Goal: Task Accomplishment & Management: Use online tool/utility

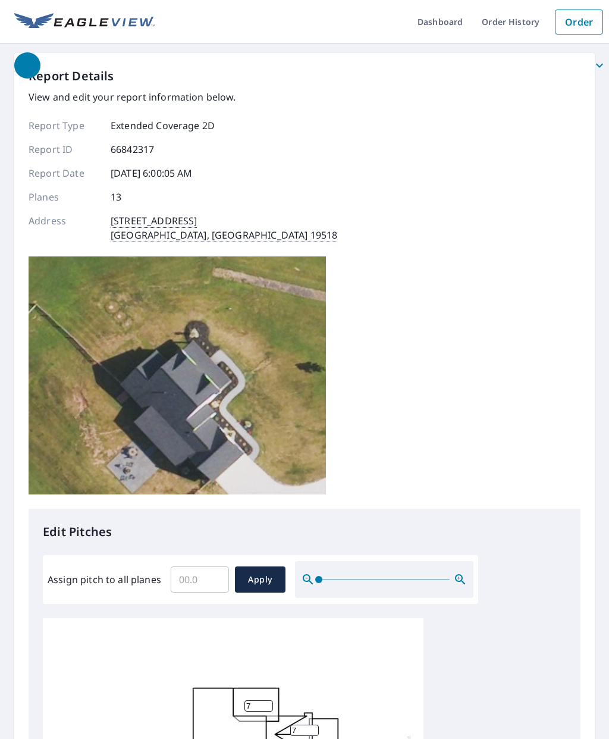
scroll to position [3, 0]
click at [194, 563] on input "Assign pitch to all planes" at bounding box center [200, 579] width 58 height 33
click at [200, 563] on input "Assign pitch to all planes" at bounding box center [200, 579] width 58 height 33
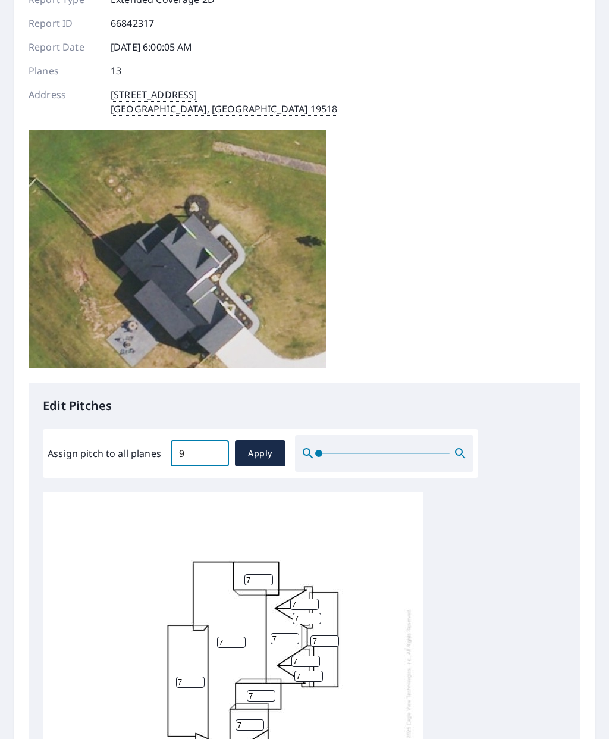
scroll to position [136, 0]
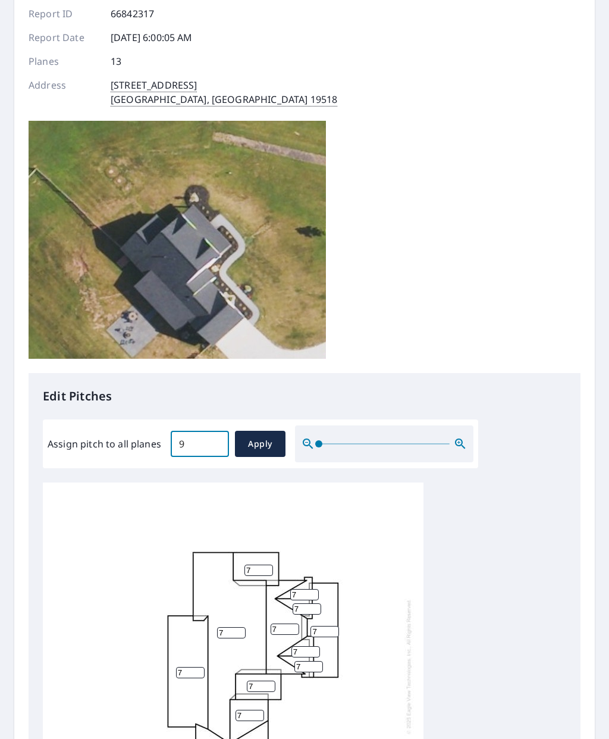
type input "9"
click at [260, 436] on span "Apply" at bounding box center [260, 443] width 32 height 15
type input "9"
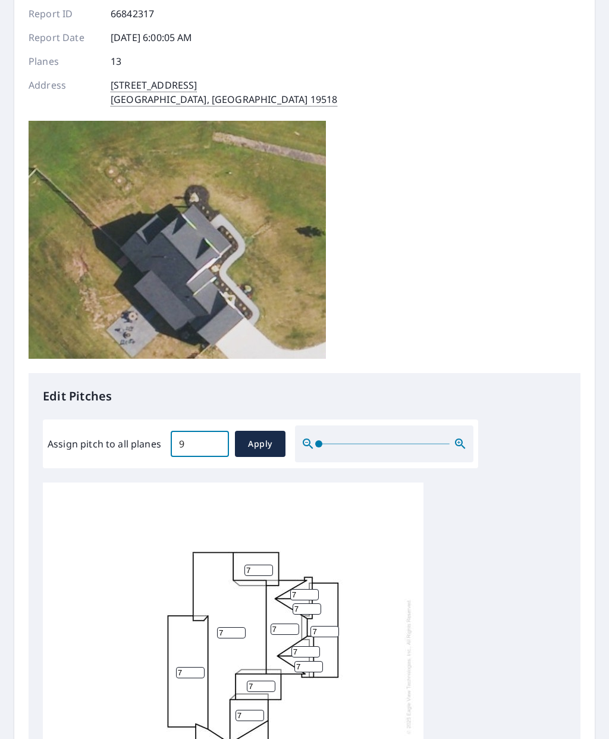
type input "9"
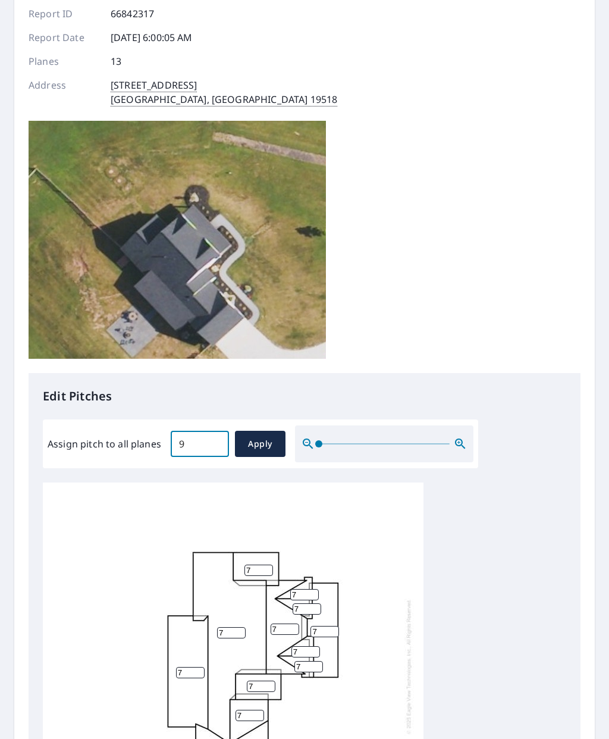
type input "9"
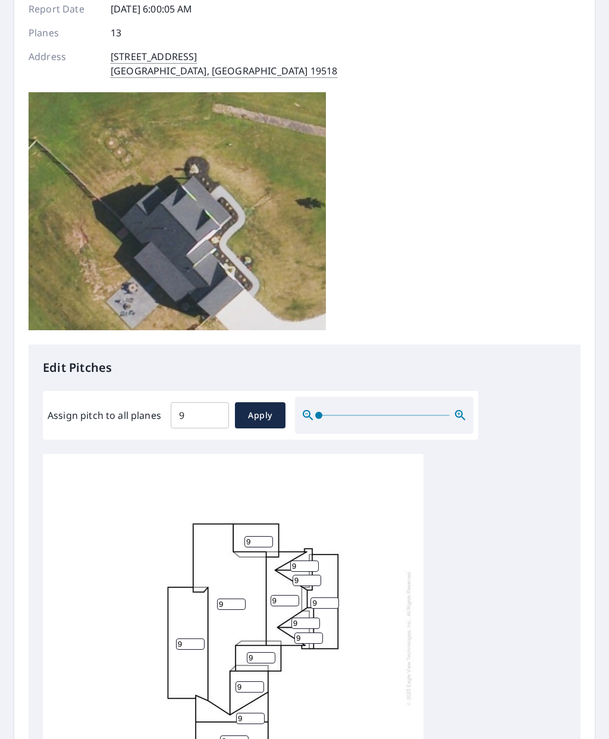
scroll to position [164, 0]
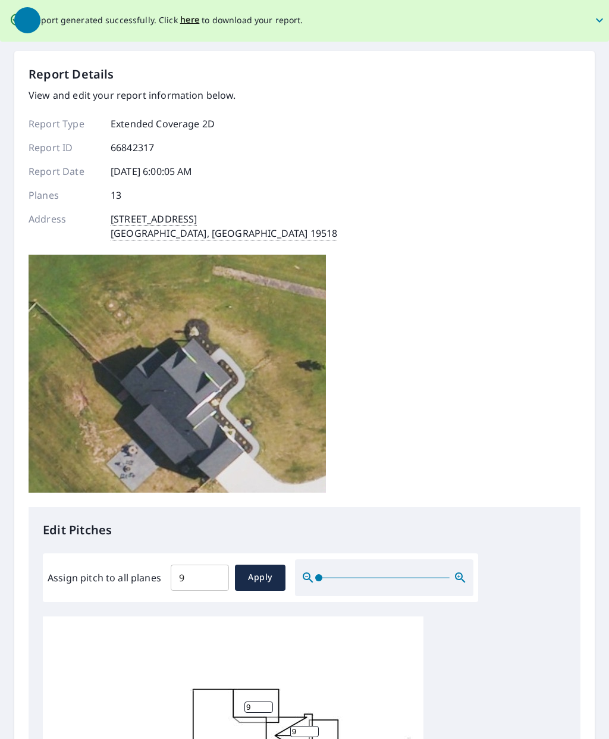
scroll to position [0, 0]
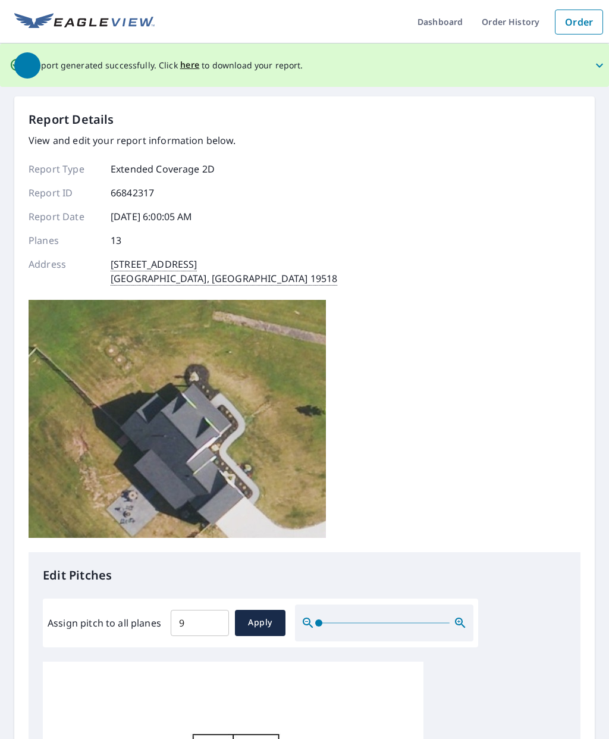
click at [186, 64] on span "button" at bounding box center [311, 65] width 595 height 29
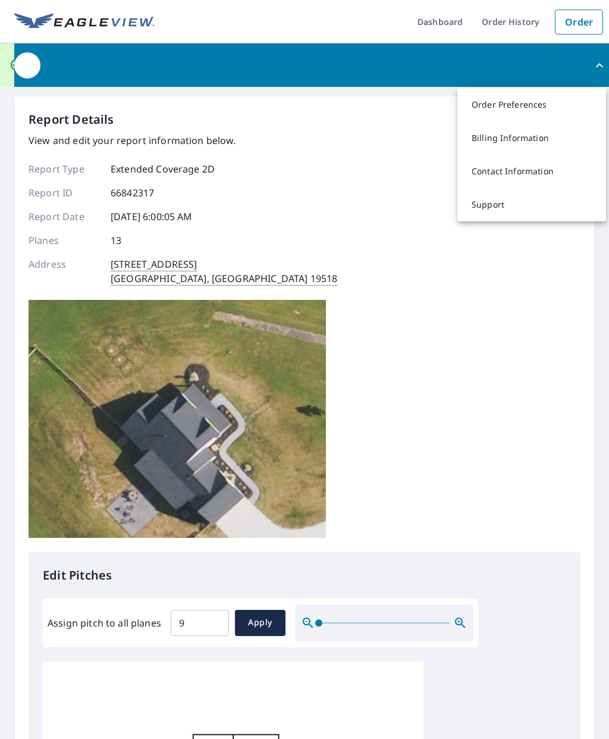
click at [591, 67] on span "button" at bounding box center [311, 65] width 595 height 29
click at [272, 80] on button "button" at bounding box center [311, 64] width 595 height 43
click at [144, 70] on span "button" at bounding box center [311, 65] width 595 height 29
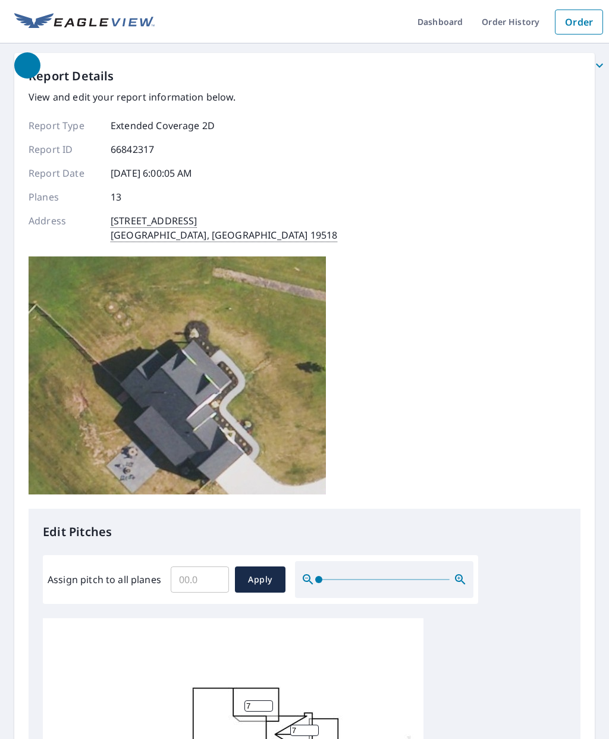
scroll to position [3, 0]
click at [190, 563] on input "Assign pitch to all planes" at bounding box center [200, 579] width 58 height 33
type input "9"
click at [263, 566] on button "Apply" at bounding box center [260, 579] width 51 height 26
type input "9"
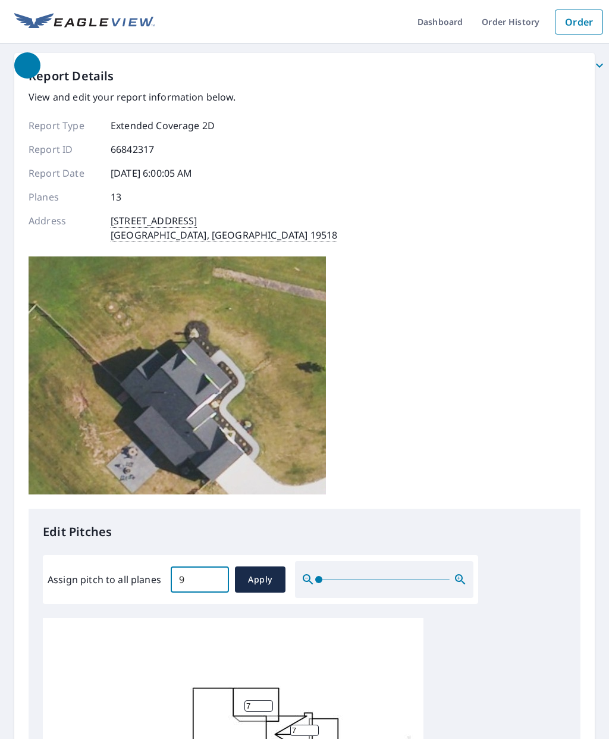
type input "9"
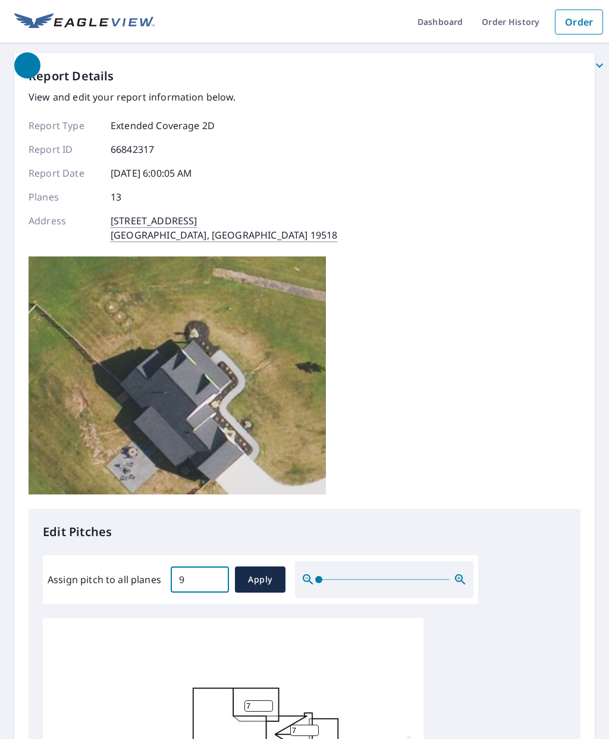
type input "9"
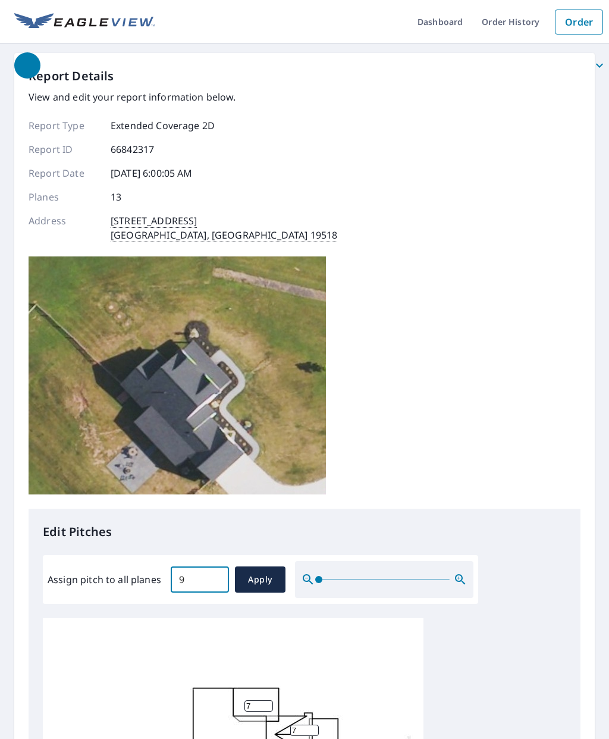
type input "9"
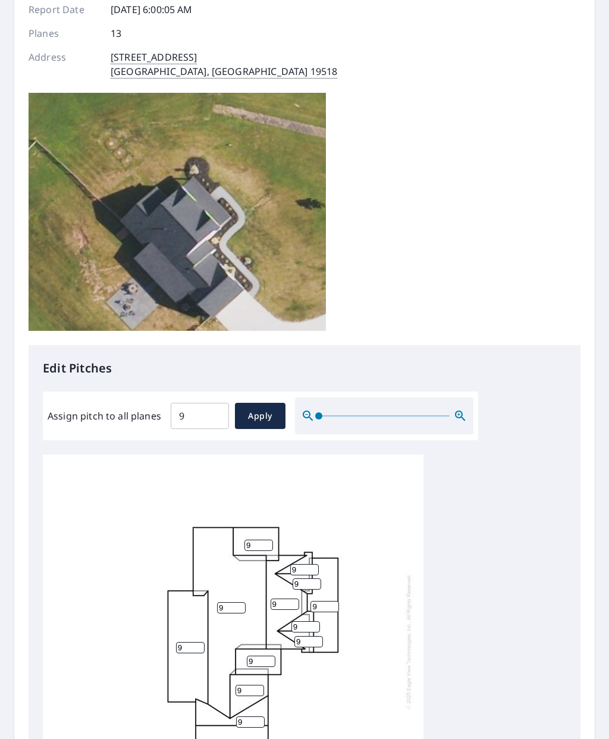
scroll to position [0, 0]
click at [187, 642] on input "9" at bounding box center [190, 647] width 29 height 11
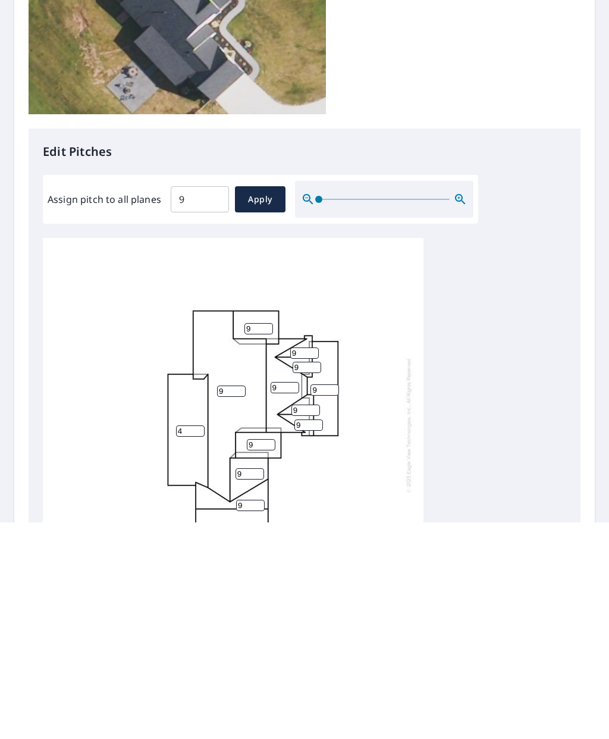
scroll to position [48, 0]
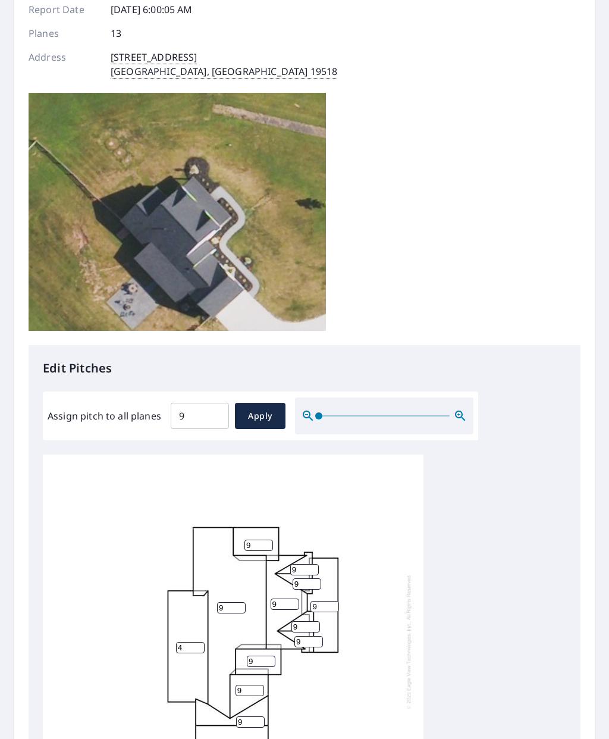
type input "4"
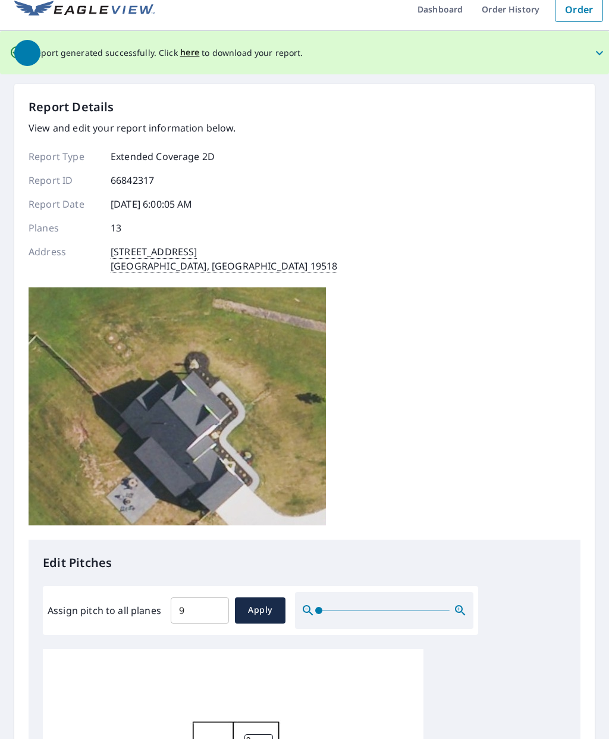
scroll to position [0, 0]
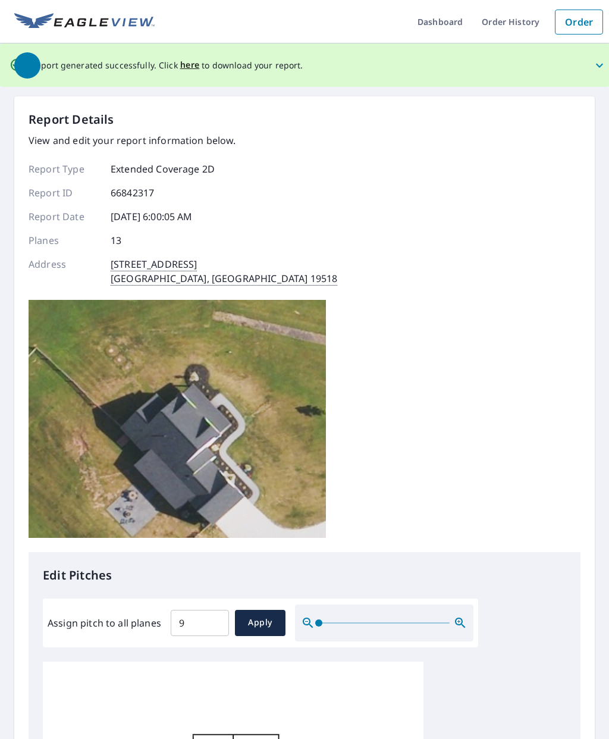
click at [182, 51] on span "button" at bounding box center [311, 65] width 595 height 29
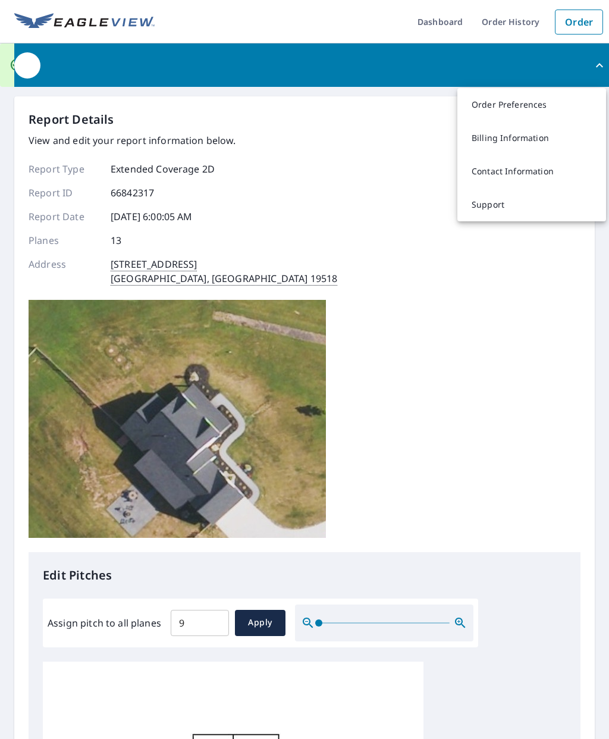
click at [163, 51] on span "button" at bounding box center [311, 65] width 595 height 29
click at [116, 51] on span "button" at bounding box center [311, 65] width 595 height 29
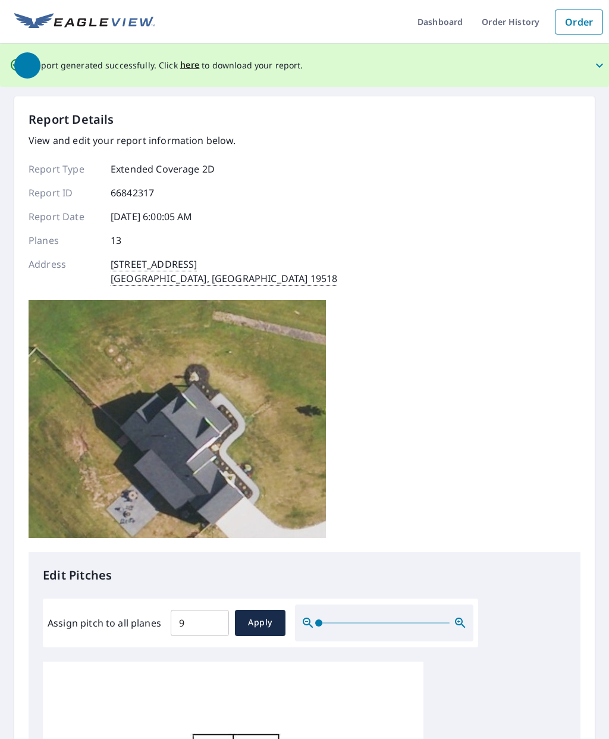
click at [191, 51] on span "button" at bounding box center [311, 65] width 595 height 29
click at [233, 96] on div "Report Details View and edit your report information below. Report Type Extende…" at bounding box center [304, 620] width 580 height 1048
click at [187, 51] on span "button" at bounding box center [311, 65] width 595 height 29
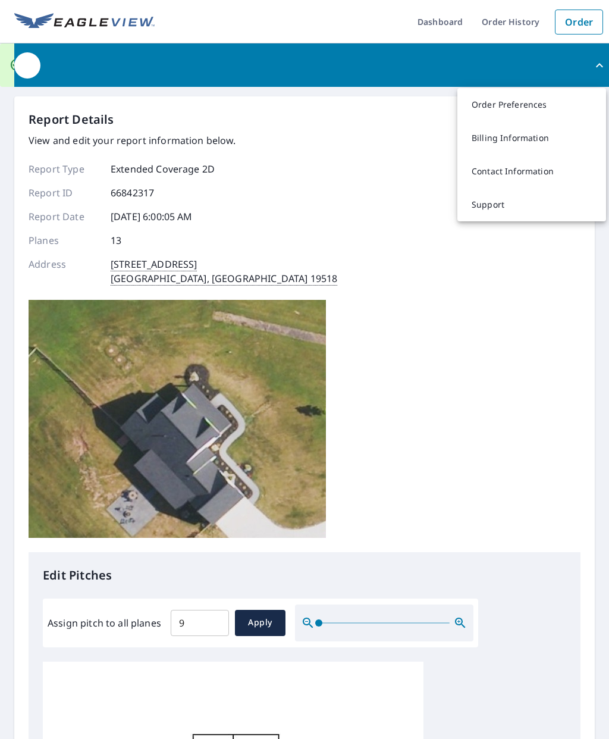
click at [136, 54] on span "button" at bounding box center [311, 65] width 595 height 29
click at [145, 62] on span "button" at bounding box center [311, 65] width 595 height 29
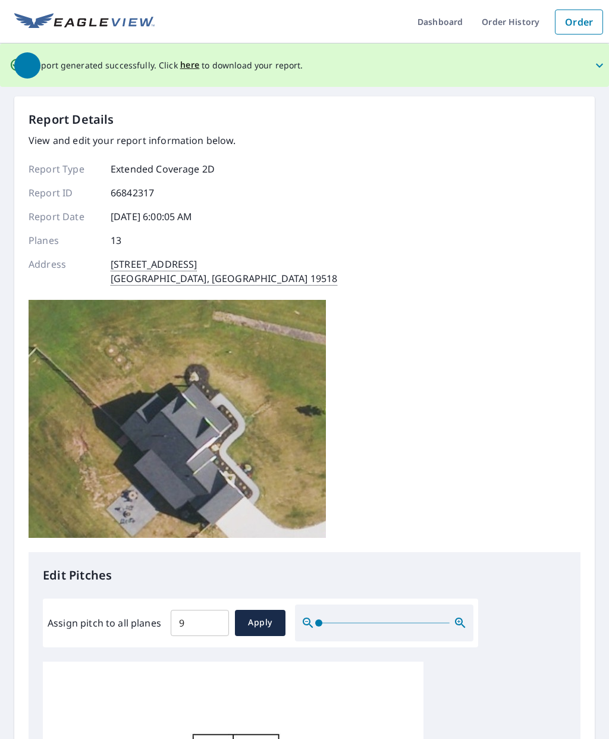
click at [194, 55] on span "button" at bounding box center [311, 65] width 595 height 29
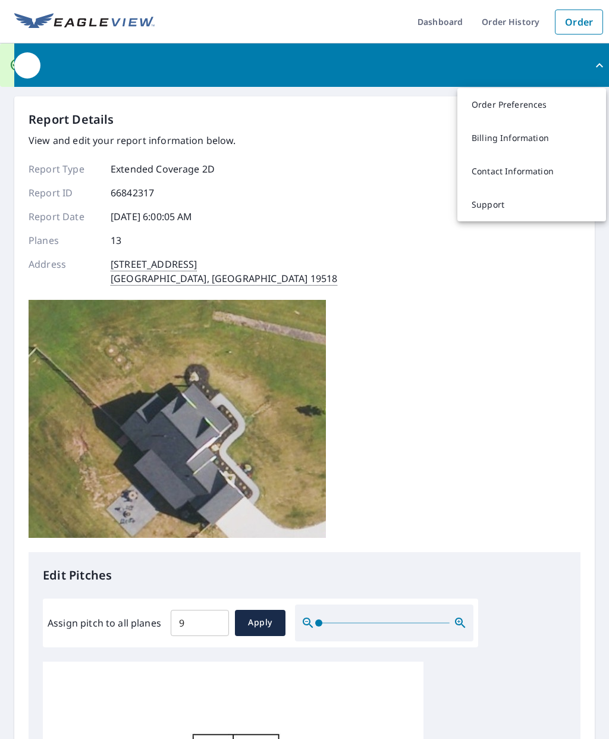
click at [28, 64] on div "button" at bounding box center [27, 65] width 26 height 26
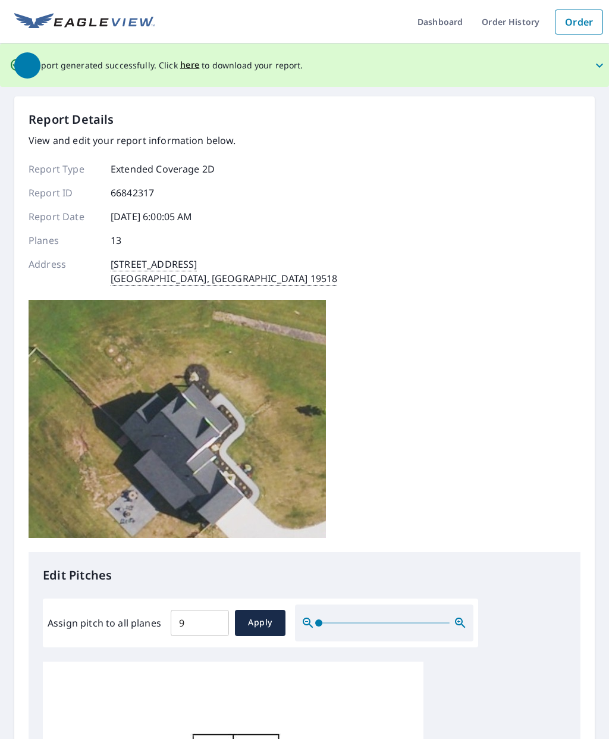
click at [588, 25] on link "Order" at bounding box center [579, 22] width 48 height 25
